Goal: Task Accomplishment & Management: Manage account settings

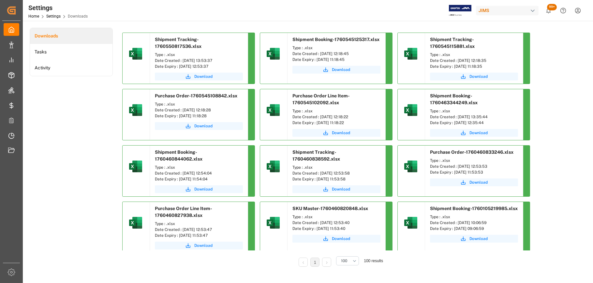
drag, startPoint x: 355, startPoint y: 54, endPoint x: 319, endPoint y: 54, distance: 36.2
click at [319, 54] on div "Date Created : [DATE] 12:18:45" at bounding box center [336, 54] width 88 height 6
copy div "[DATE] 12:18:45"
drag, startPoint x: 523, startPoint y: 0, endPoint x: 569, endPoint y: 36, distance: 58.3
click at [569, 36] on div "Downloads Tasks Activity Shipment Tracking-1760550817536.xlsx Type : .xlsx Date…" at bounding box center [307, 152] width 555 height 248
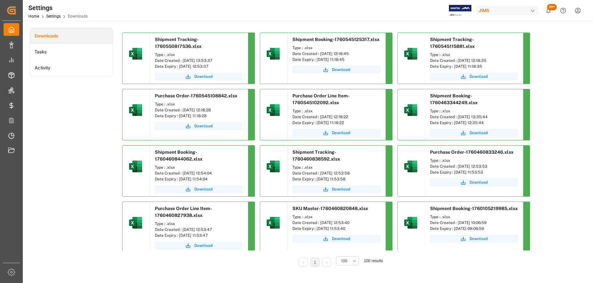
drag, startPoint x: 502, startPoint y: 53, endPoint x: 460, endPoint y: 51, distance: 42.1
click at [460, 58] on div "Date Created : [DATE] 12:18:35" at bounding box center [474, 61] width 88 height 6
click at [495, 58] on div "Date Created : [DATE] 12:18:35" at bounding box center [474, 61] width 88 height 6
drag, startPoint x: 498, startPoint y: 53, endPoint x: 457, endPoint y: 54, distance: 40.4
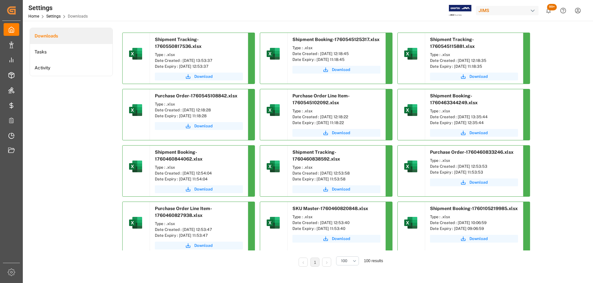
click at [457, 58] on div "Date Created : [DATE] 12:18:35" at bounding box center [474, 61] width 88 height 6
copy div "[DATE] 12:18:35"
drag, startPoint x: 212, startPoint y: 109, endPoint x: 182, endPoint y: 112, distance: 30.5
click at [182, 112] on div "Date Created : [DATE] 12:18:28" at bounding box center [199, 110] width 88 height 6
copy div "[DATE] 12:18:28"
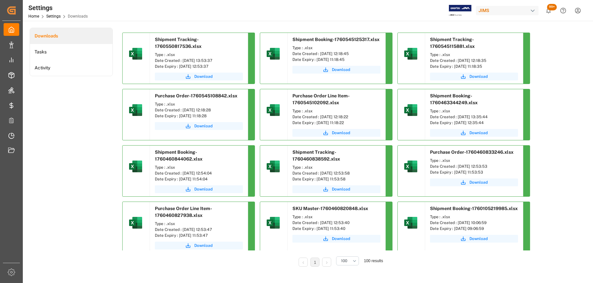
drag, startPoint x: 359, startPoint y: 115, endPoint x: 319, endPoint y: 115, distance: 39.4
click at [319, 115] on div "Date Created : [DATE] 12:18:22" at bounding box center [336, 117] width 88 height 6
copy div "[DATE] 12:18:22"
